Goal: Task Accomplishment & Management: Use online tool/utility

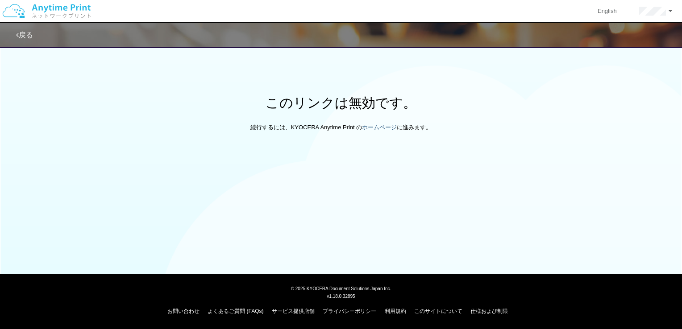
click at [384, 123] on div "このリンクは無効です。 続行するには、KYOCERA Anytime Print の ホームページ に進みます。" at bounding box center [341, 113] width 682 height 37
click at [387, 126] on link "ホームページ" at bounding box center [379, 127] width 35 height 7
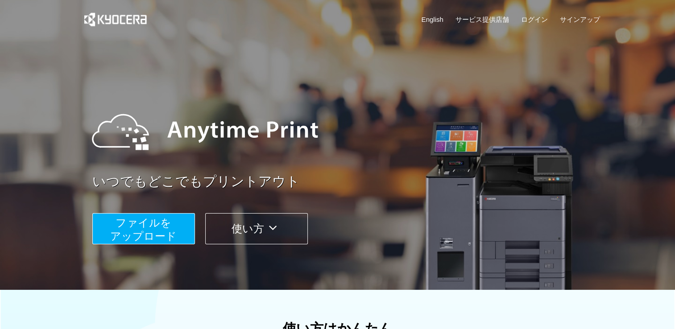
click at [158, 217] on span "ファイルを ​​アップロード" at bounding box center [143, 229] width 66 height 25
click at [533, 15] on link "ログイン" at bounding box center [534, 19] width 27 height 9
click at [267, 217] on button "使い方" at bounding box center [256, 228] width 103 height 31
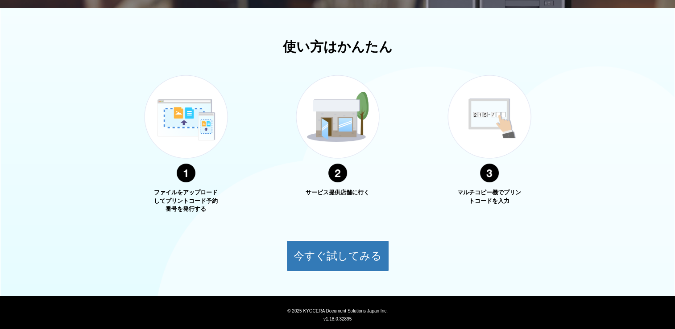
scroll to position [287, 0]
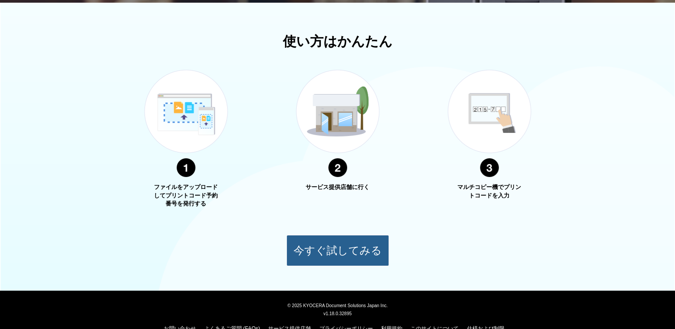
click at [351, 235] on button "今すぐ試してみる" at bounding box center [337, 250] width 103 height 31
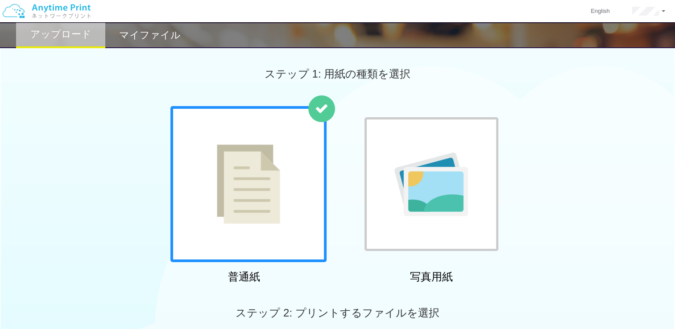
click at [159, 34] on h2 "マイファイル" at bounding box center [150, 35] width 62 height 11
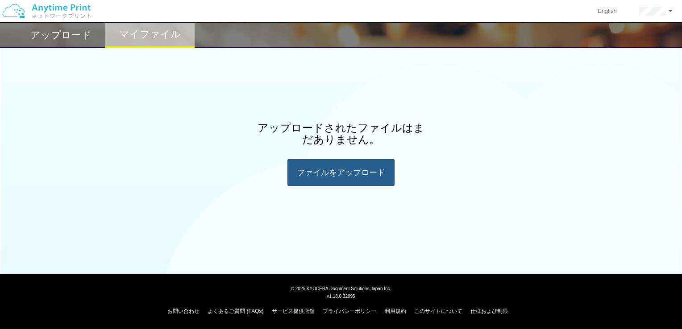
click at [324, 170] on div "ファイルを​​アップロード" at bounding box center [340, 172] width 107 height 27
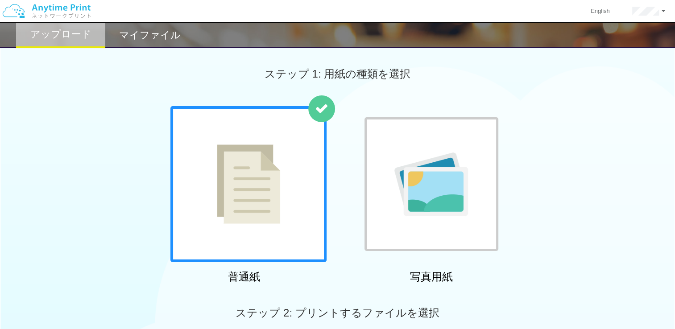
click at [75, 7] on img at bounding box center [46, 11] width 95 height 31
click at [664, 13] on link at bounding box center [648, 11] width 55 height 22
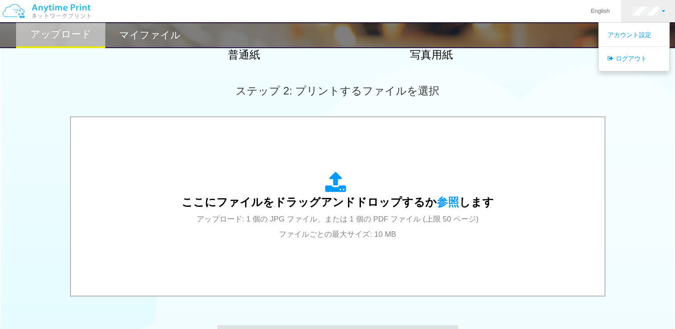
scroll to position [223, 0]
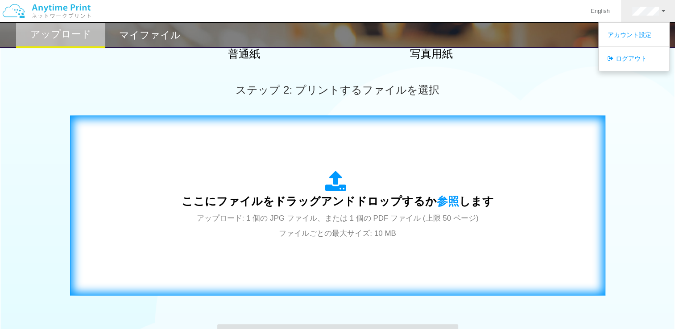
click at [423, 207] on span "ここにファイルをドラッグアンドドロップするか 参照 します" at bounding box center [338, 201] width 312 height 12
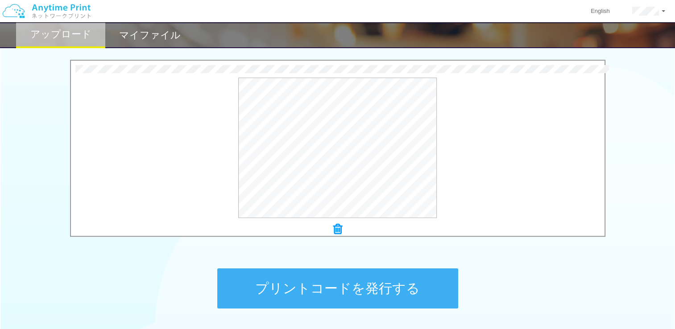
scroll to position [349, 0]
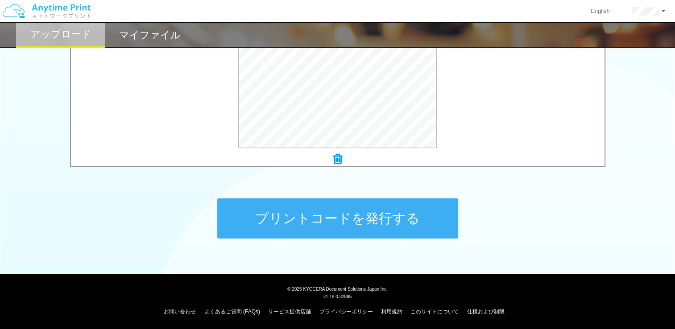
click at [397, 219] on button "プリントコードを発行する" at bounding box center [337, 218] width 241 height 40
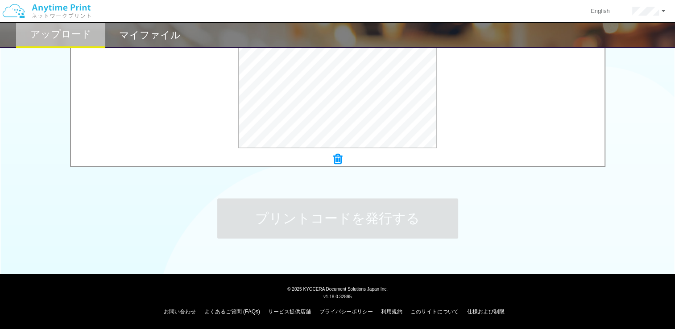
scroll to position [0, 0]
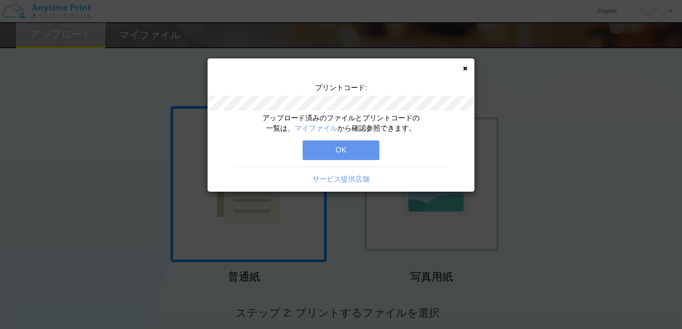
click at [360, 152] on button "OK" at bounding box center [340, 151] width 77 height 20
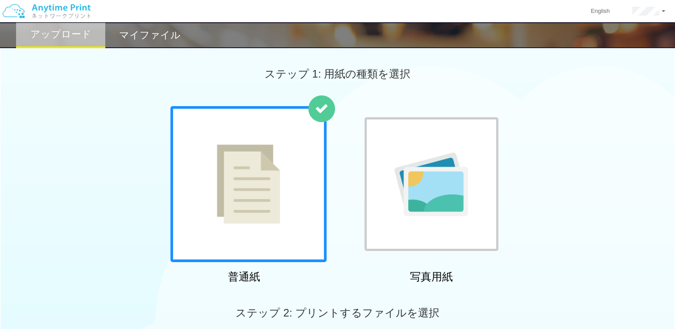
click at [166, 37] on h2 "マイファイル" at bounding box center [150, 35] width 62 height 11
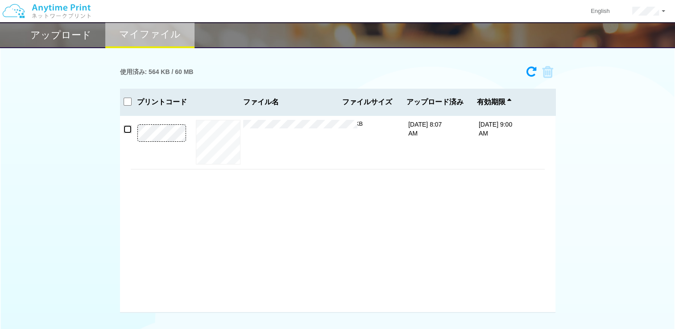
click at [126, 126] on input "checkbox" at bounding box center [128, 129] width 8 height 8
click at [128, 132] on input "checkbox" at bounding box center [128, 129] width 8 height 8
checkbox input "false"
click at [61, 38] on h2 "アップロード" at bounding box center [60, 35] width 61 height 11
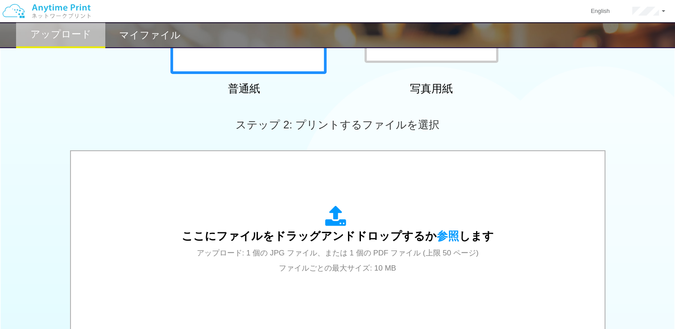
scroll to position [268, 0]
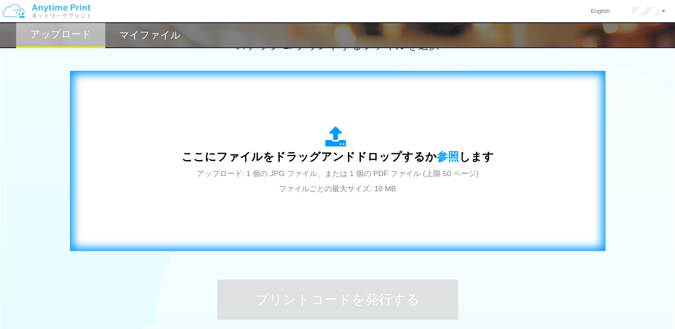
click at [344, 183] on span "アップロード: 1 個の JPG ファイル、または 1 個の PDF ファイル (上限 50 ページ) ファイルごとの最大サイズ: 10 MB" at bounding box center [338, 181] width 282 height 24
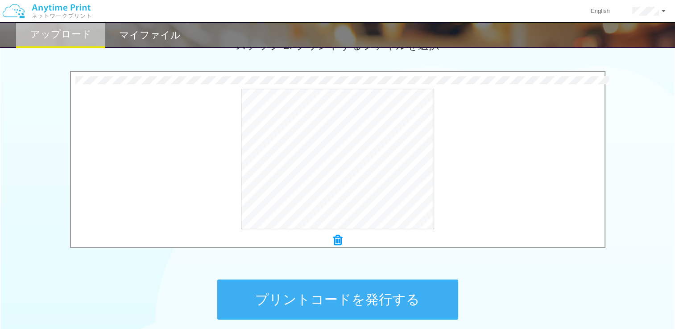
click at [329, 301] on button "プリントコードを発行する" at bounding box center [337, 300] width 241 height 40
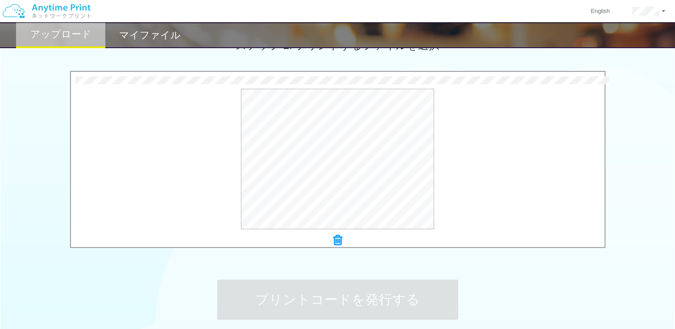
scroll to position [0, 0]
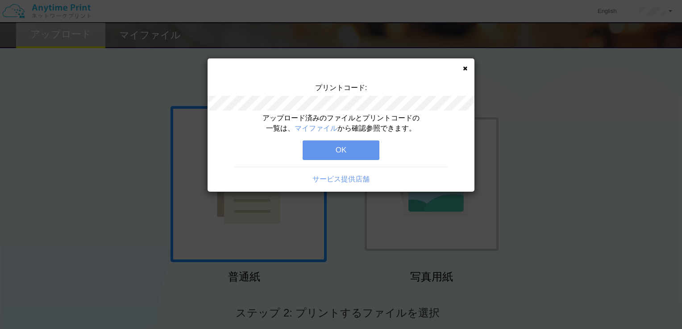
click at [340, 149] on button "OK" at bounding box center [340, 151] width 77 height 20
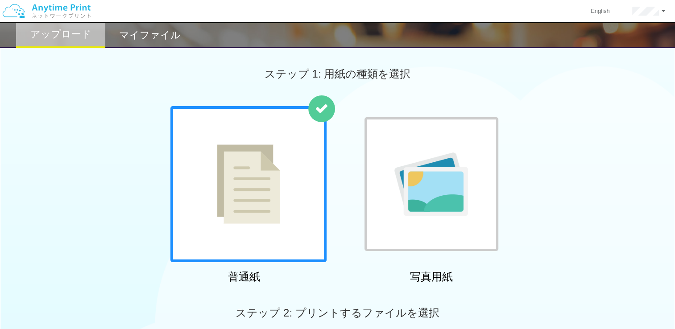
click at [141, 30] on h2 "マイファイル" at bounding box center [150, 35] width 62 height 11
